Goal: Information Seeking & Learning: Learn about a topic

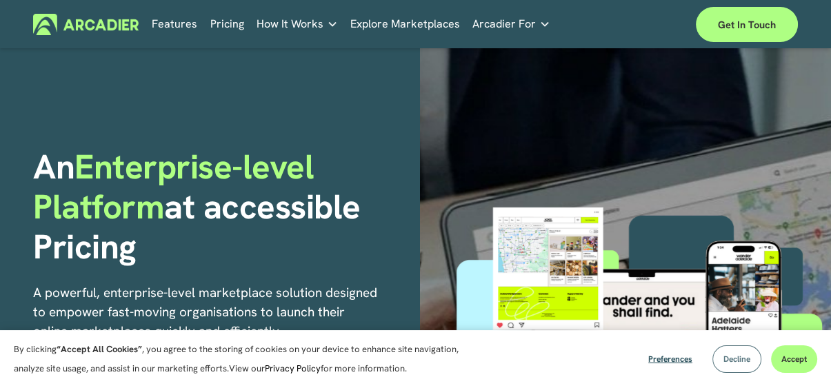
click at [739, 363] on span "Decline" at bounding box center [737, 359] width 27 height 11
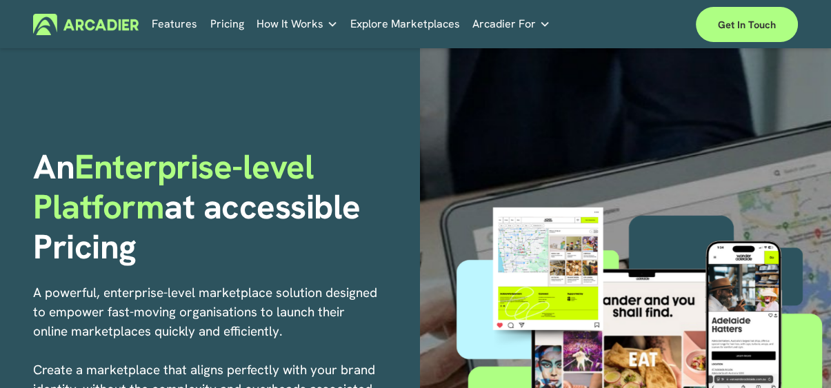
click at [217, 24] on link "Pricing" at bounding box center [227, 24] width 34 height 21
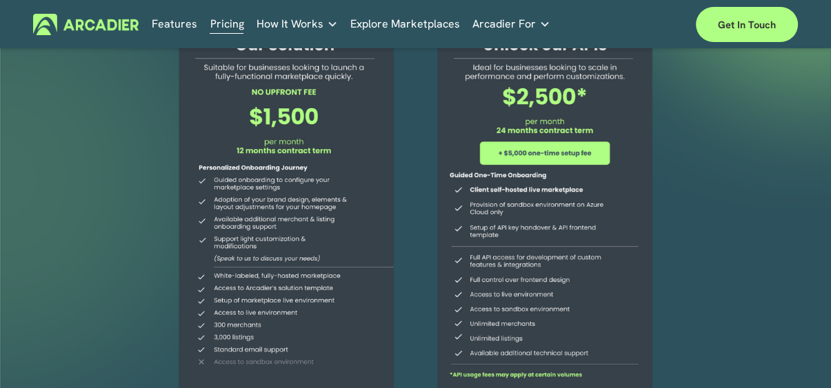
scroll to position [207, 0]
